Goal: Contribute content

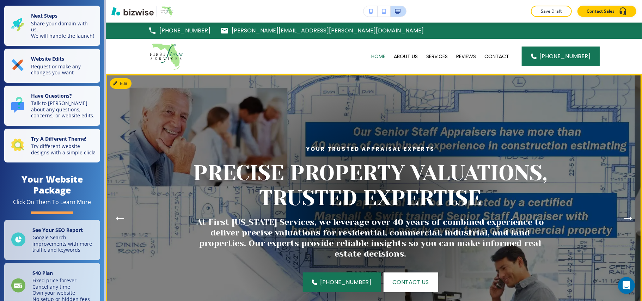
scroll to position [94, 0]
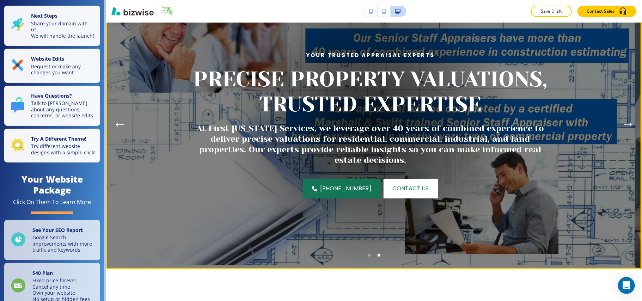
click at [368, 256] on div "Go to slide 1" at bounding box center [369, 255] width 3 height 3
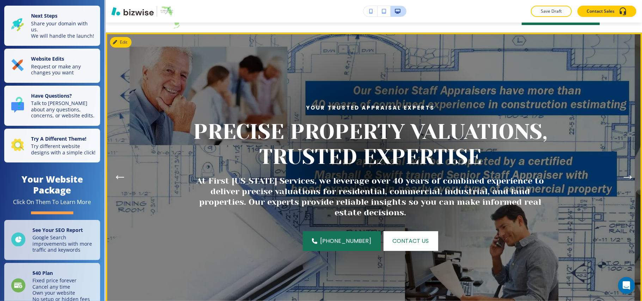
scroll to position [0, 0]
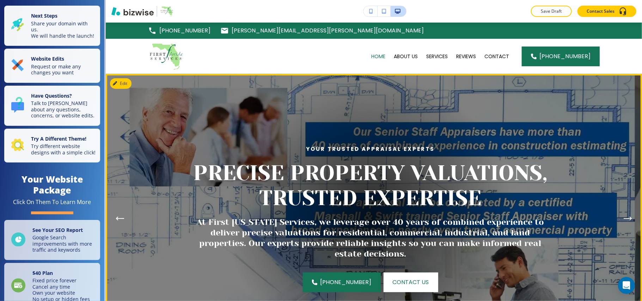
click at [120, 89] on img at bounding box center [370, 218] width 529 height 289
click at [127, 83] on button "Edit This Section" at bounding box center [134, 83] width 48 height 11
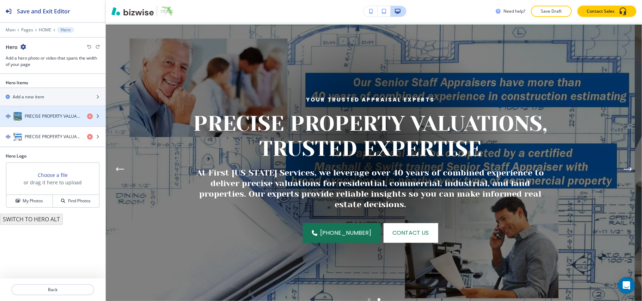
scroll to position [51, 0]
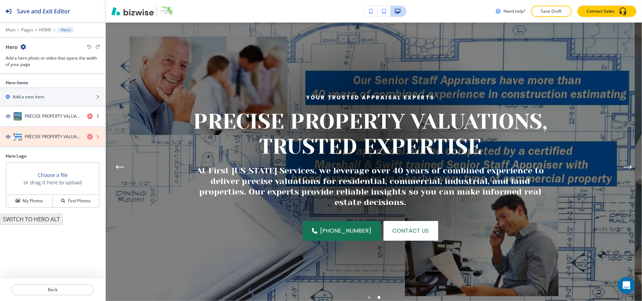
click at [91, 138] on icon "button" at bounding box center [90, 137] width 6 height 6
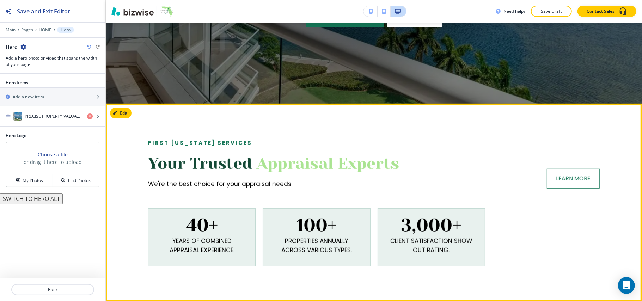
scroll to position [376, 0]
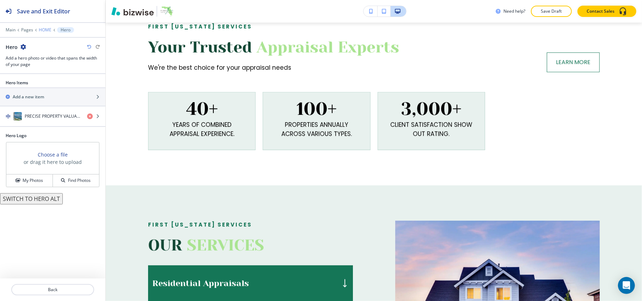
click at [45, 29] on p "HOME" at bounding box center [45, 30] width 13 height 5
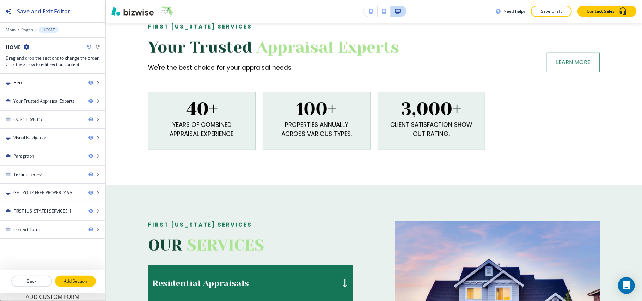
click at [62, 281] on p "Add Section" at bounding box center [76, 281] width 40 height 6
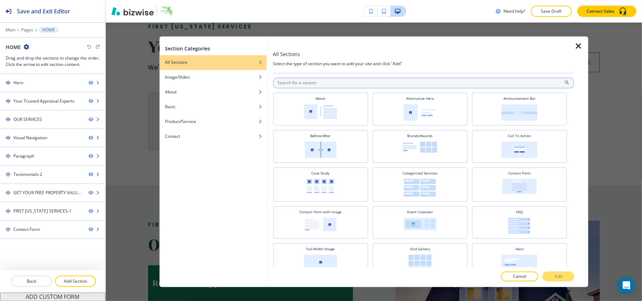
click at [306, 84] on input "text" at bounding box center [424, 83] width 302 height 11
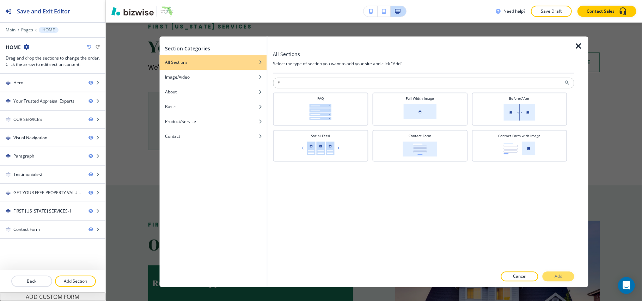
scroll to position [0, 0]
type input "FULL"
click at [316, 102] on h4 "Full-Width Image" at bounding box center [320, 98] width 28 height 5
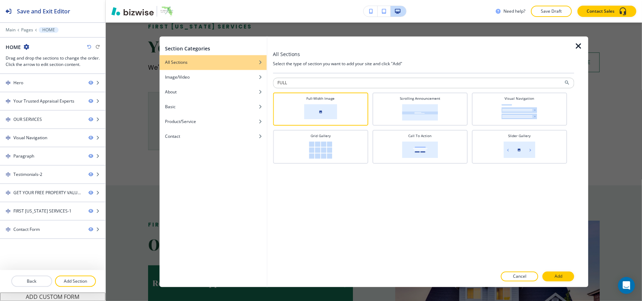
click at [560, 278] on p "Add" at bounding box center [559, 277] width 8 height 6
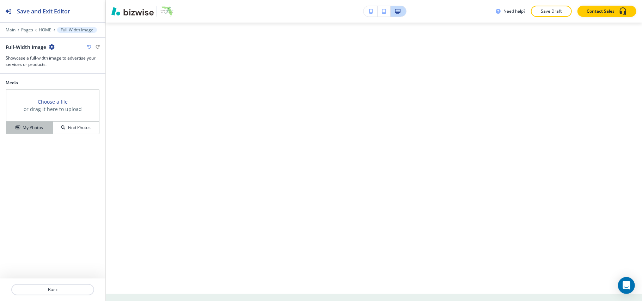
click at [21, 129] on div "My Photos" at bounding box center [29, 127] width 46 height 6
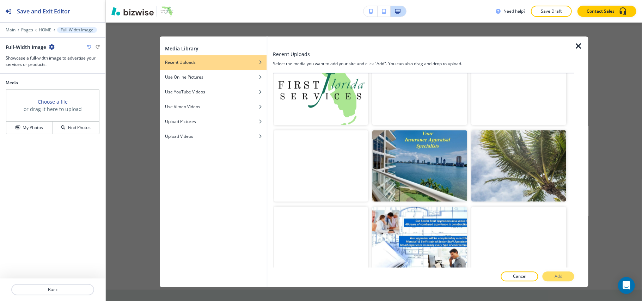
scroll to position [631, 0]
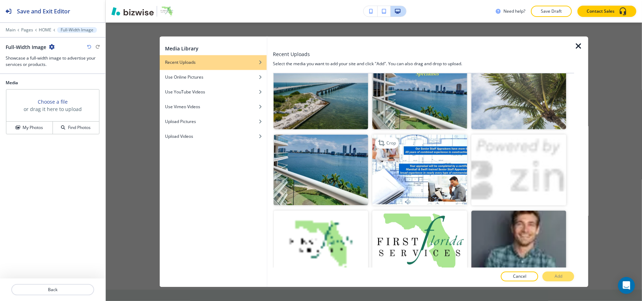
click at [427, 172] on img "button" at bounding box center [420, 169] width 95 height 71
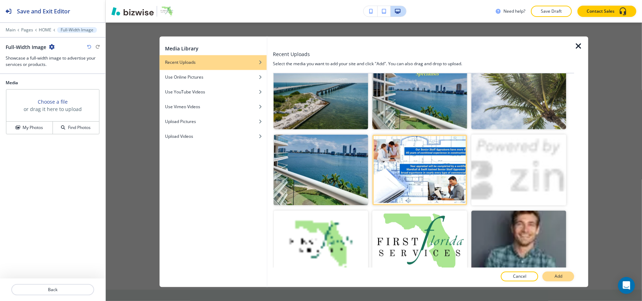
click at [561, 274] on p "Add" at bounding box center [559, 277] width 8 height 6
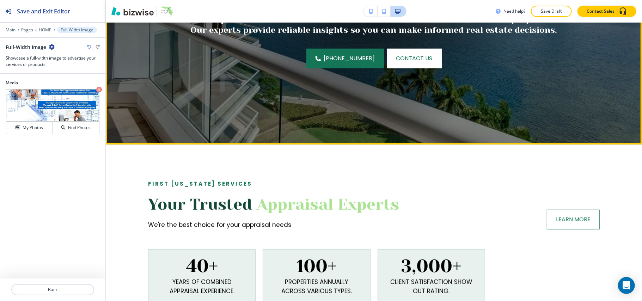
scroll to position [282, 0]
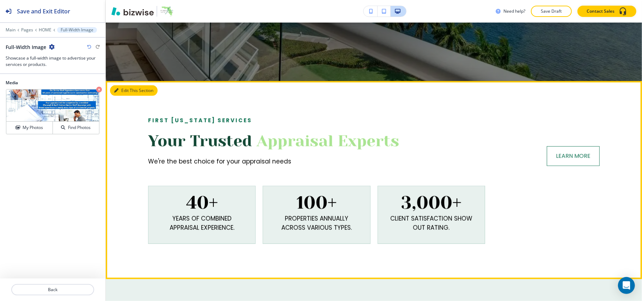
click at [116, 90] on icon "button" at bounding box center [116, 91] width 4 height 4
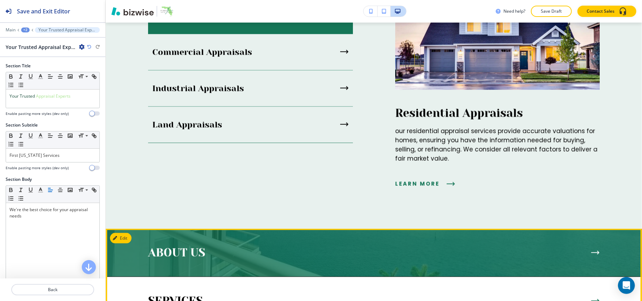
scroll to position [717, 0]
